Goal: Task Accomplishment & Management: Use online tool/utility

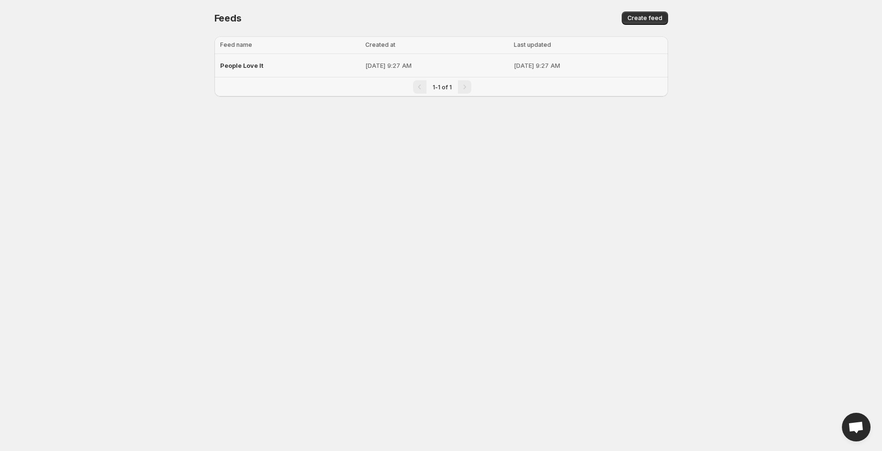
click at [258, 68] on span "People Love It" at bounding box center [241, 66] width 43 height 8
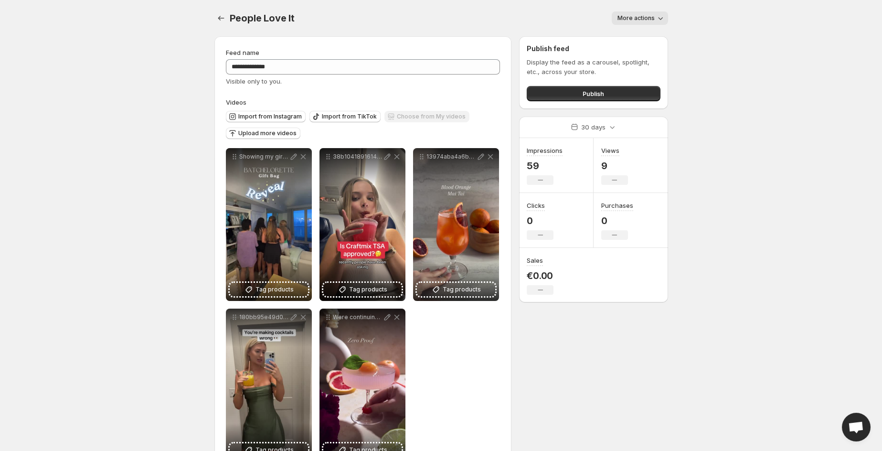
click at [636, 10] on div "People Love It. This page is ready People Love It More actions More actions Mor…" at bounding box center [440, 18] width 453 height 36
click at [637, 14] on button "More actions" at bounding box center [639, 17] width 56 height 13
